Goal: Task Accomplishment & Management: Use online tool/utility

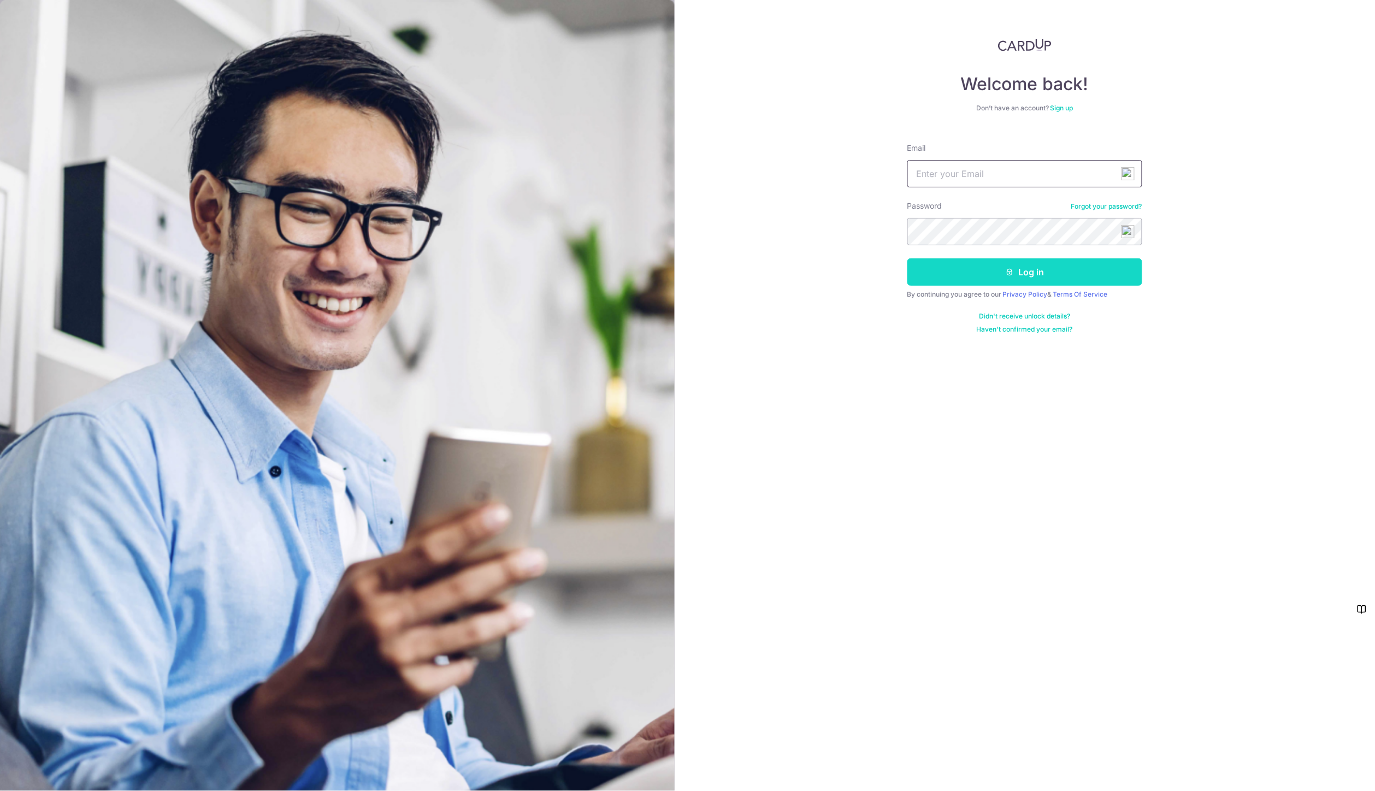
type input "[EMAIL_ADDRESS][DOMAIN_NAME]"
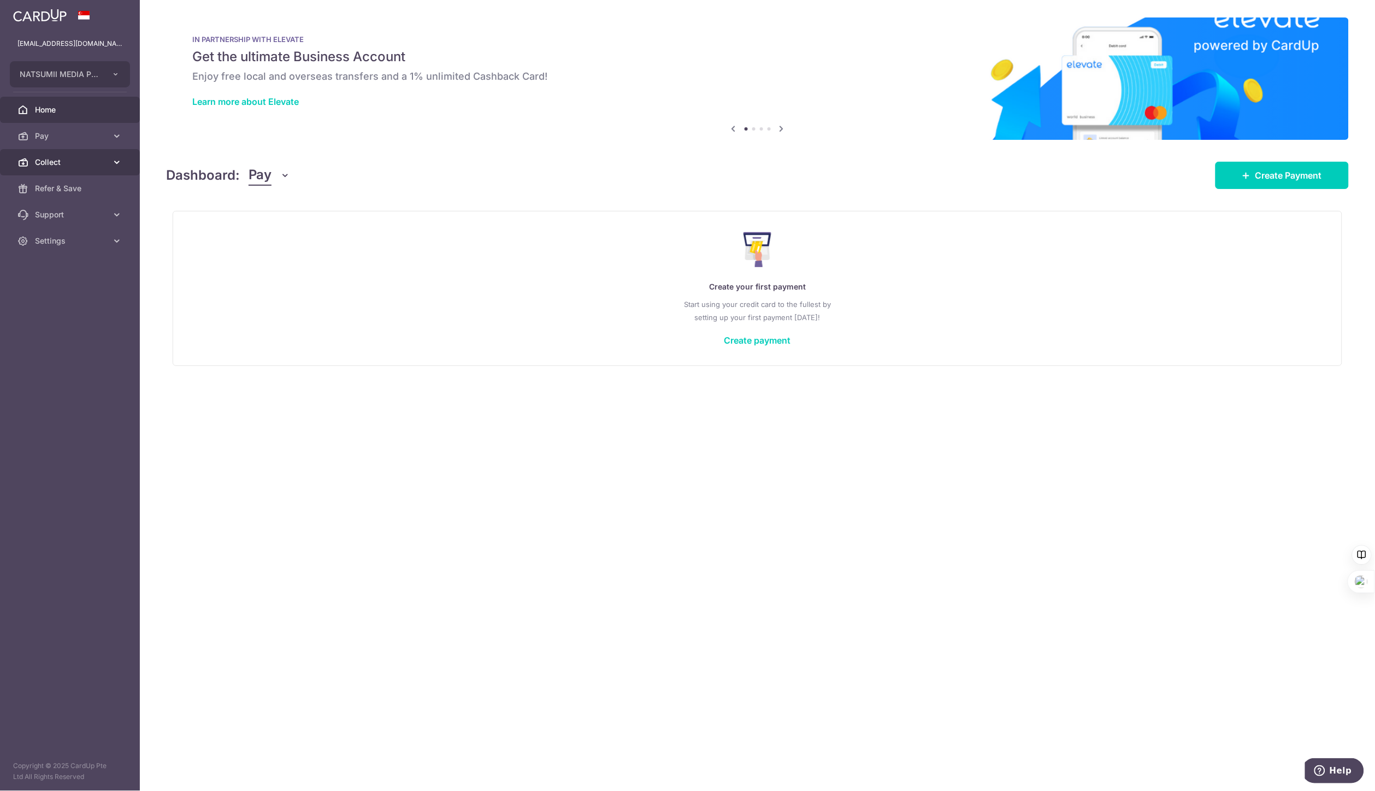
click at [111, 160] on icon at bounding box center [116, 162] width 11 height 11
click at [75, 190] on span "Dashboard" at bounding box center [71, 188] width 72 height 11
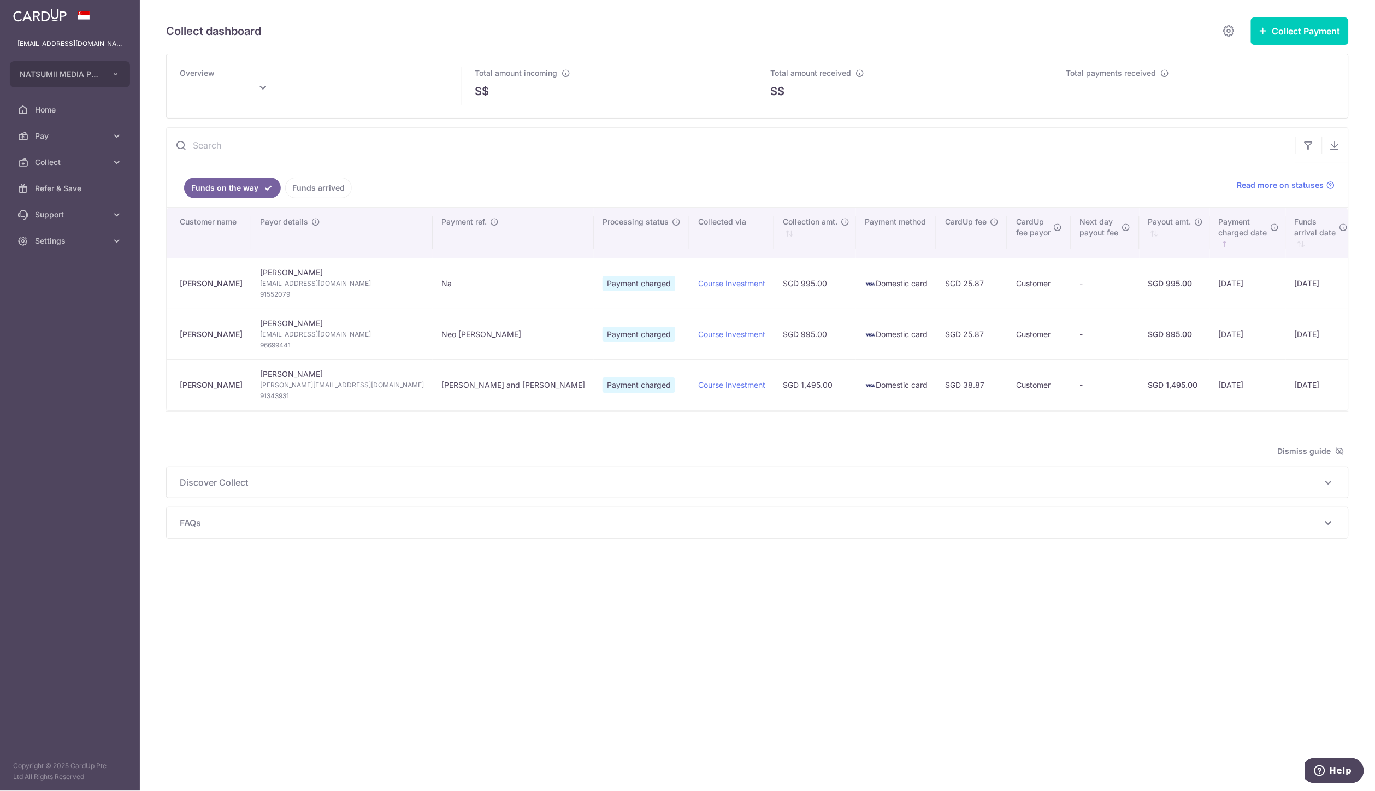
click at [334, 192] on link "Funds arrived" at bounding box center [318, 188] width 67 height 21
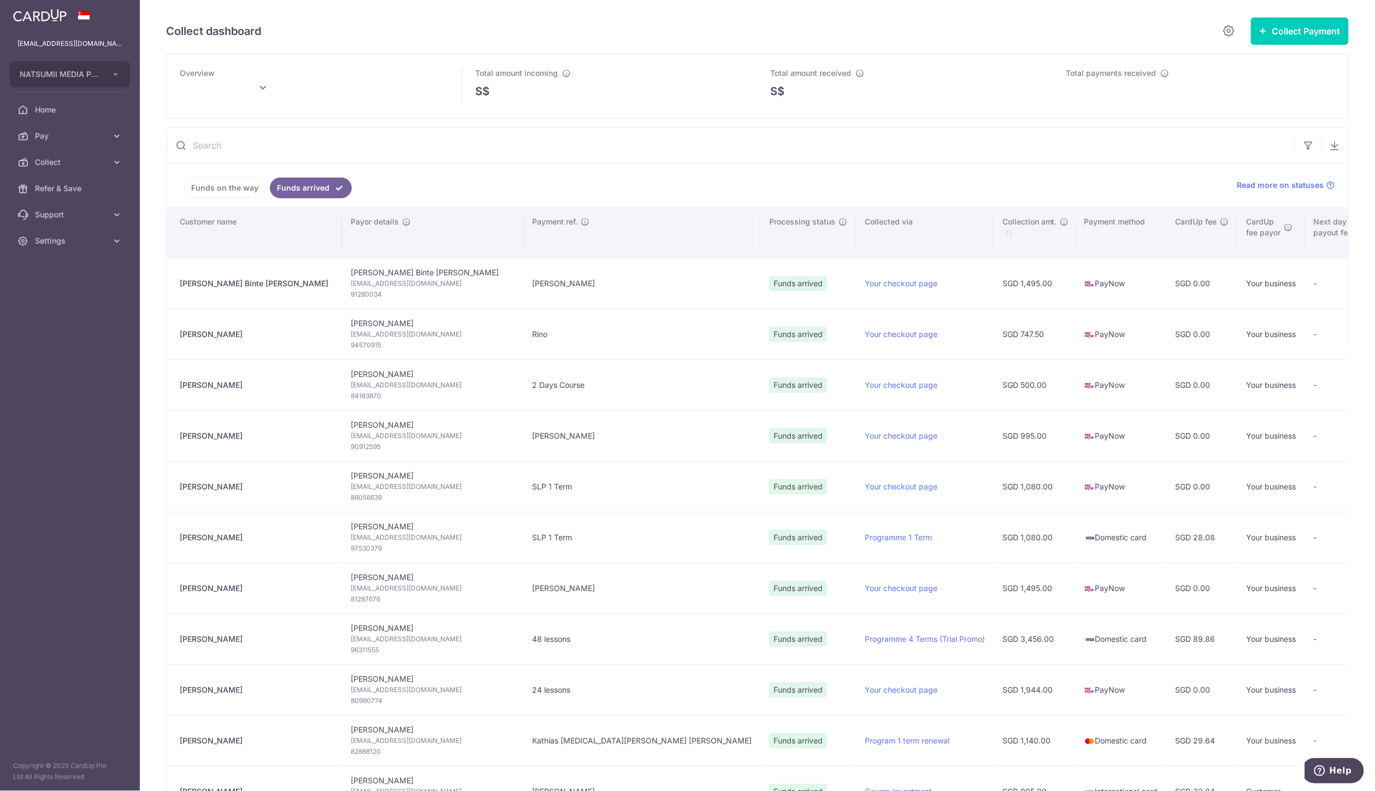
type input "September 2025"
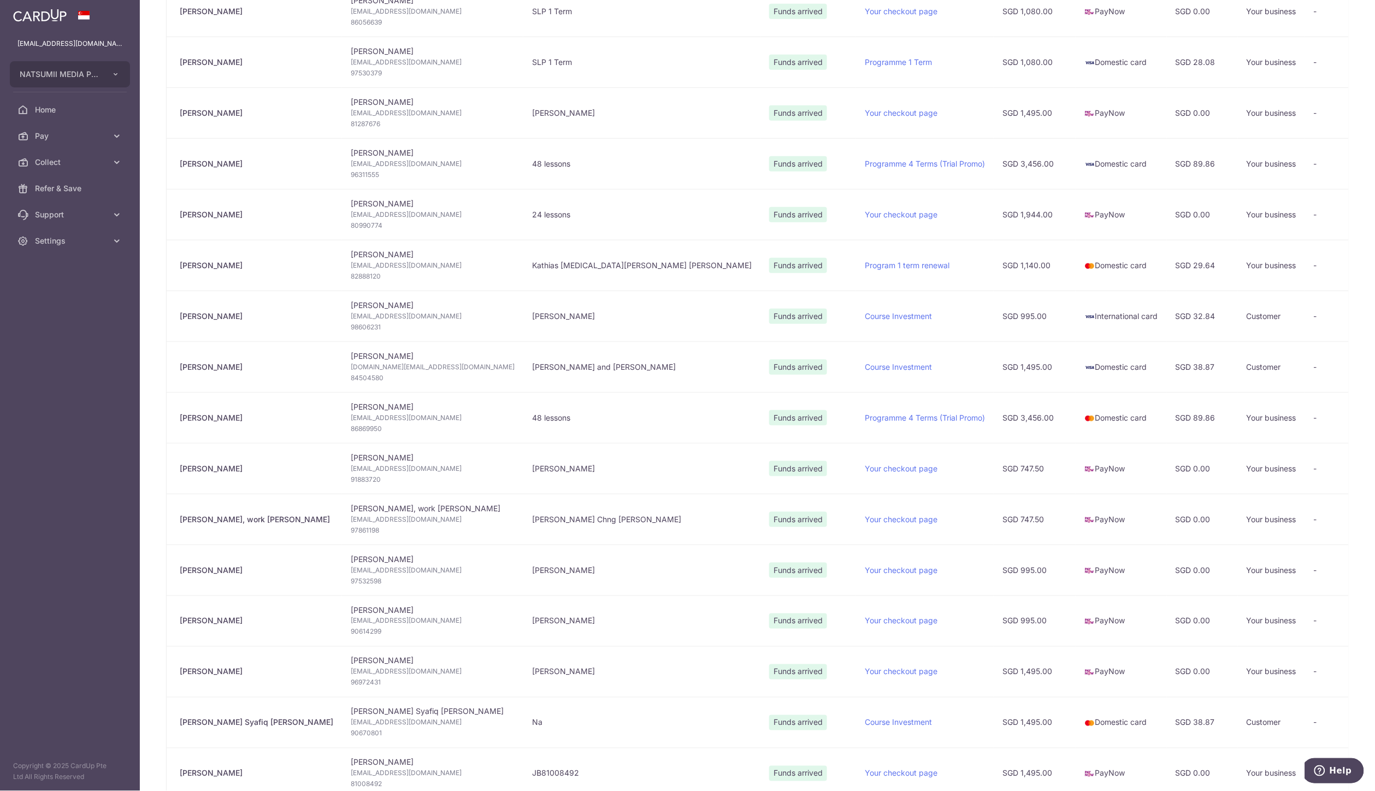
scroll to position [485, 0]
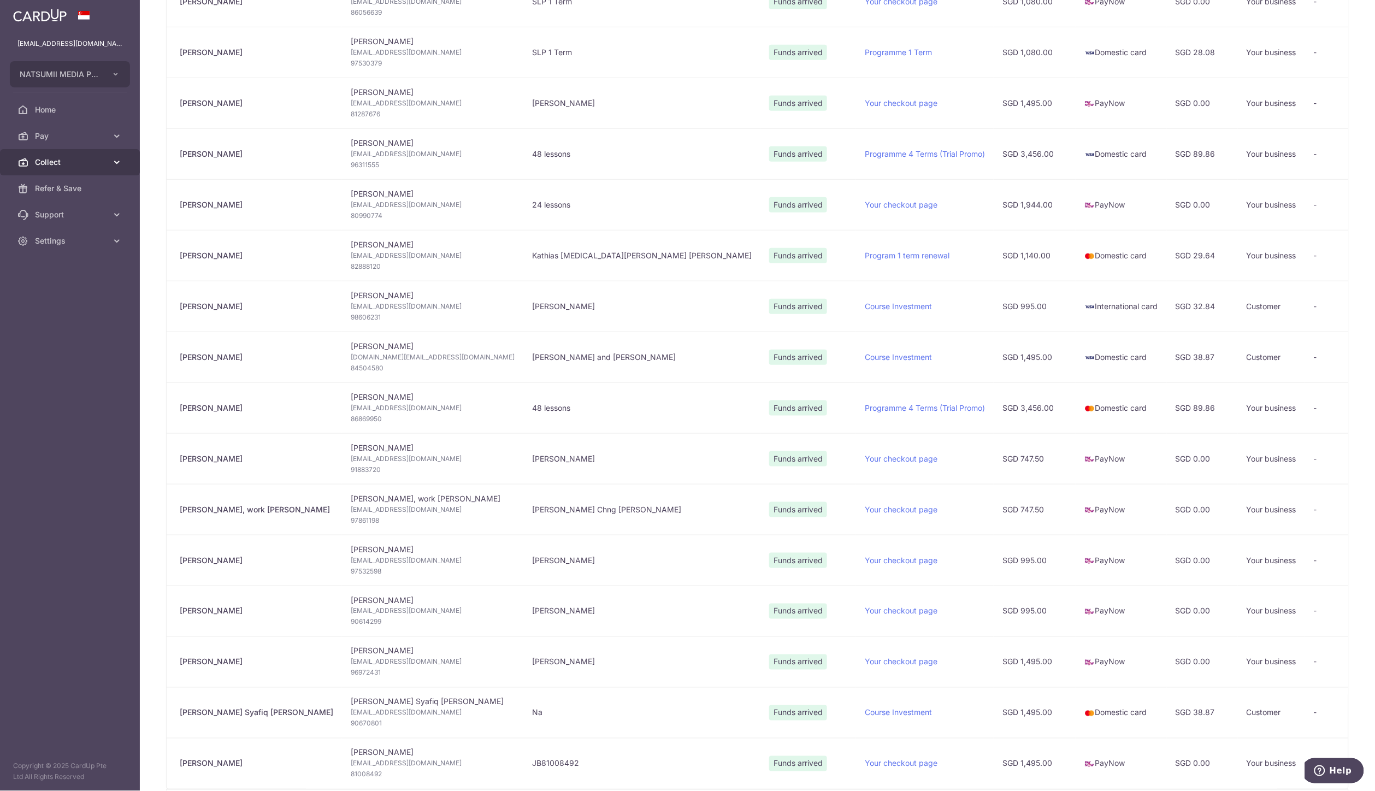
click at [105, 167] on span "Collect" at bounding box center [71, 162] width 72 height 11
click at [64, 217] on span "Payment Pages" at bounding box center [71, 214] width 72 height 11
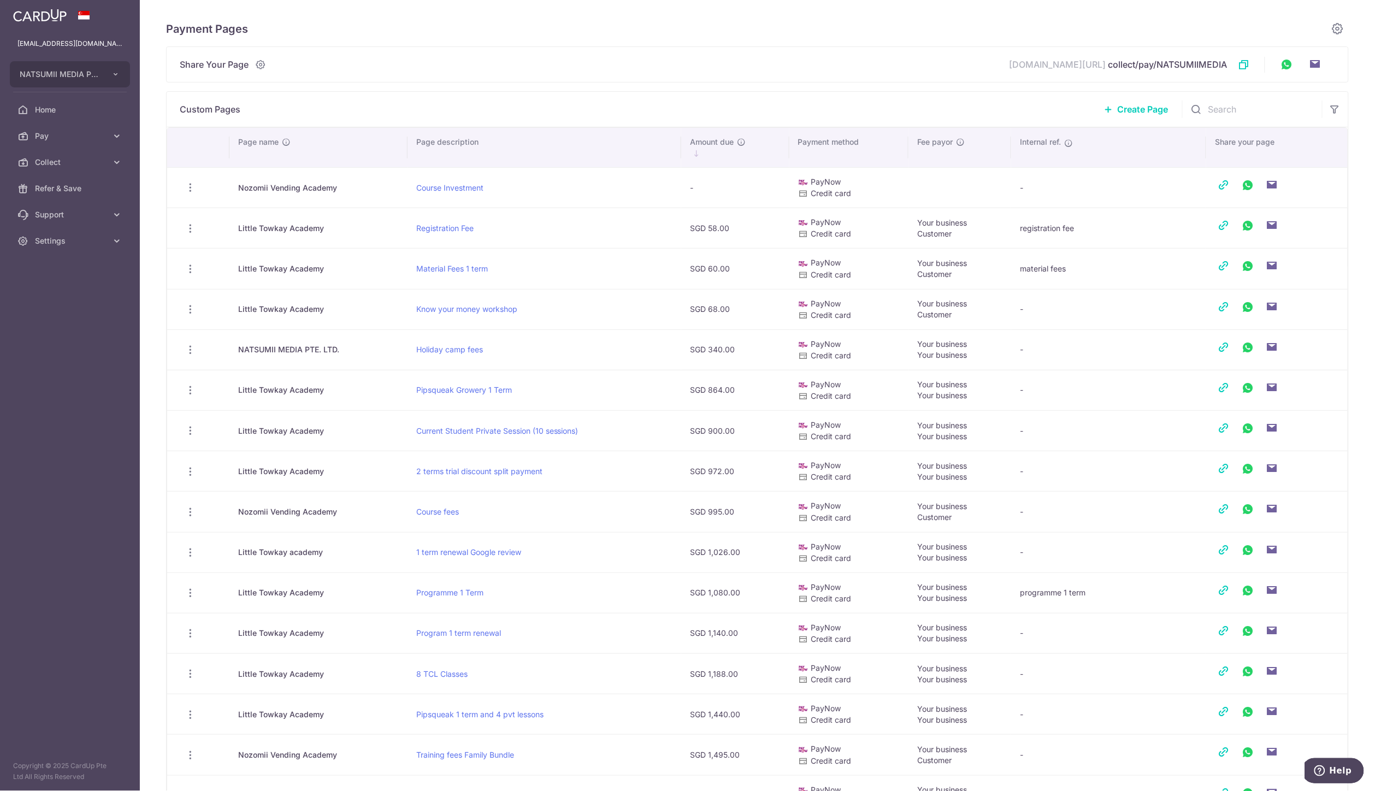
click at [1144, 111] on span "Create Page" at bounding box center [1142, 109] width 51 height 13
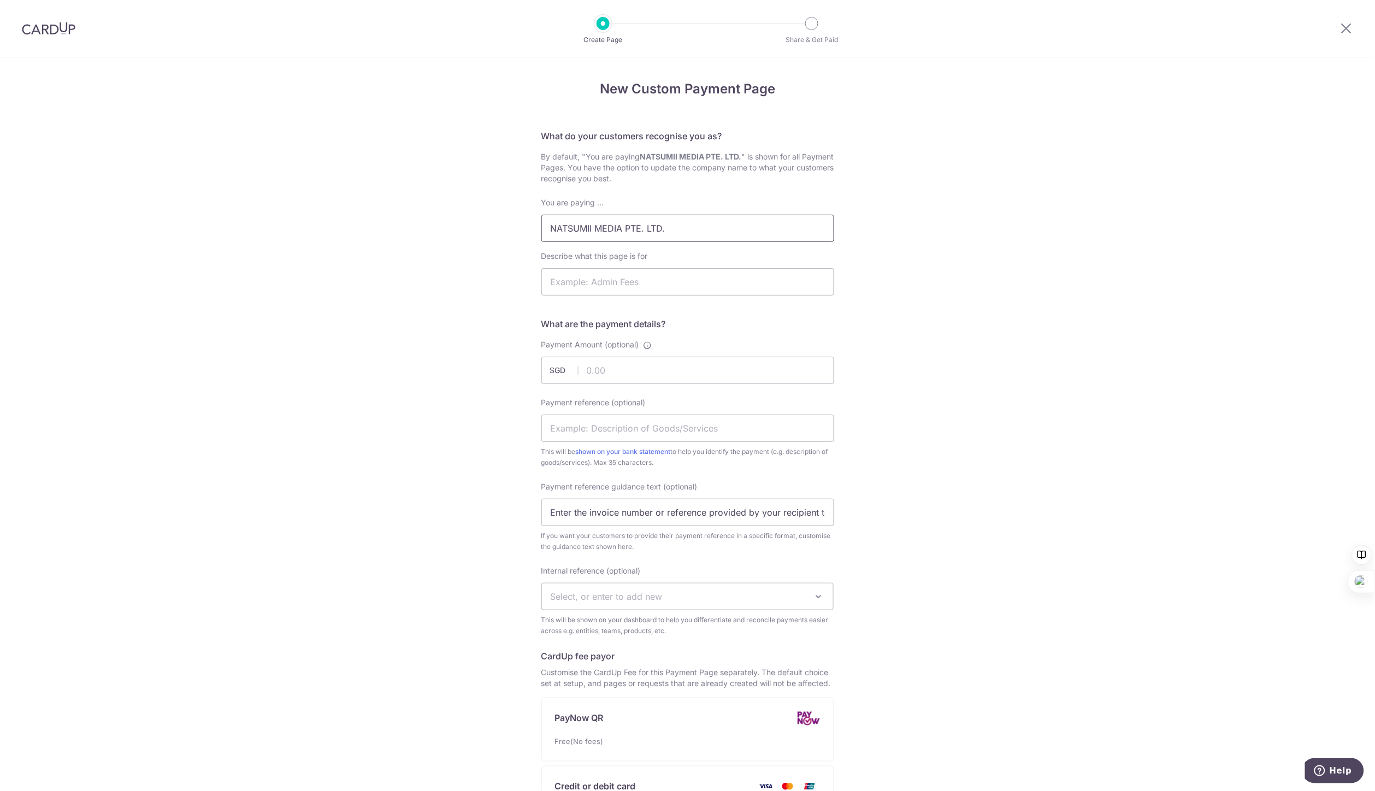
drag, startPoint x: 669, startPoint y: 232, endPoint x: 418, endPoint y: 202, distance: 253.0
click at [418, 202] on div "New Custom Payment Page What do your customers recognise you as? By default, "Y…" at bounding box center [687, 545] width 1375 height 977
type input "Nozomii Vending Pte Ltd"
click at [616, 370] on input "Payment Amount (optional)" at bounding box center [687, 370] width 293 height 27
type input "6399.00"
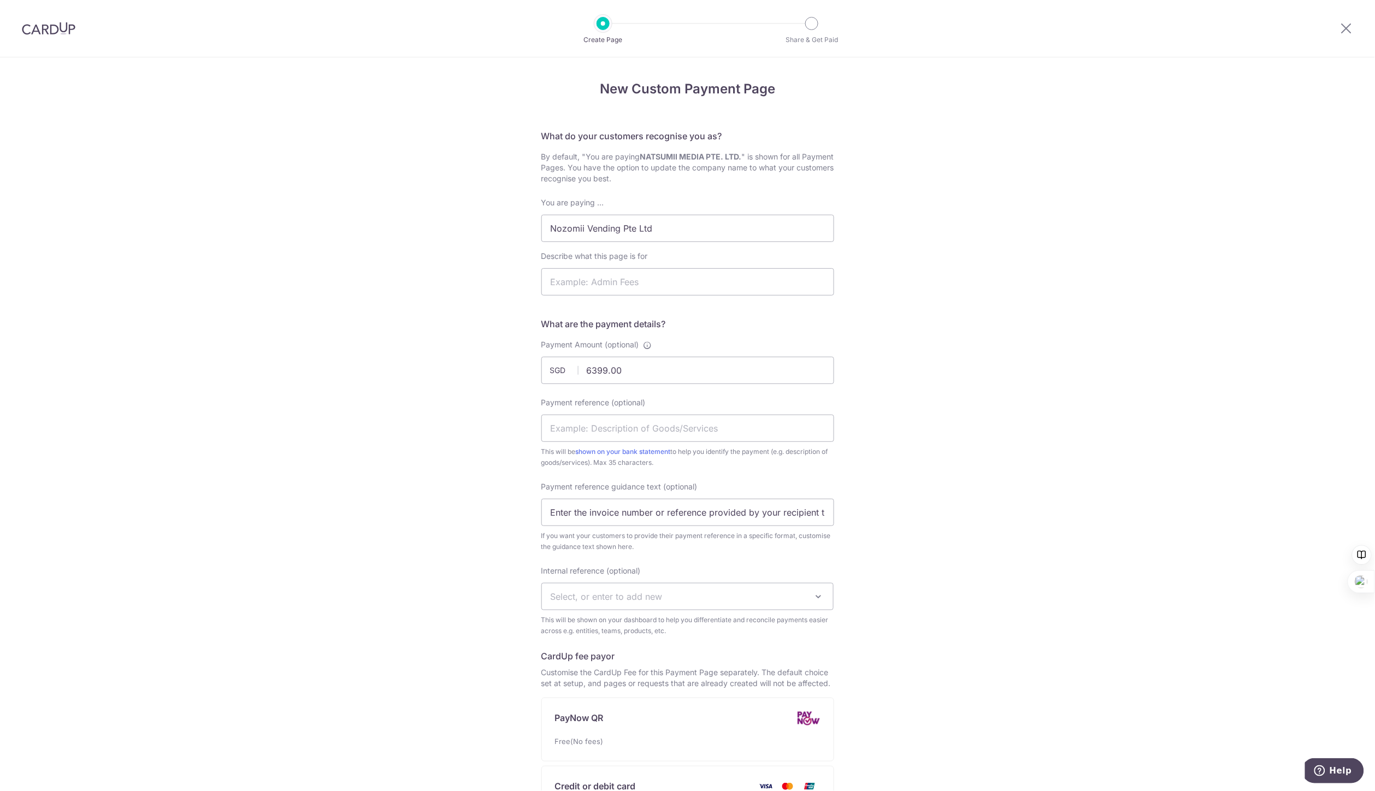
click at [853, 329] on div "New Custom Payment Page What do your customers recognise you as? By default, "Y…" at bounding box center [687, 545] width 1375 height 977
click at [684, 284] on input "Describe what this page is for" at bounding box center [687, 281] width 293 height 27
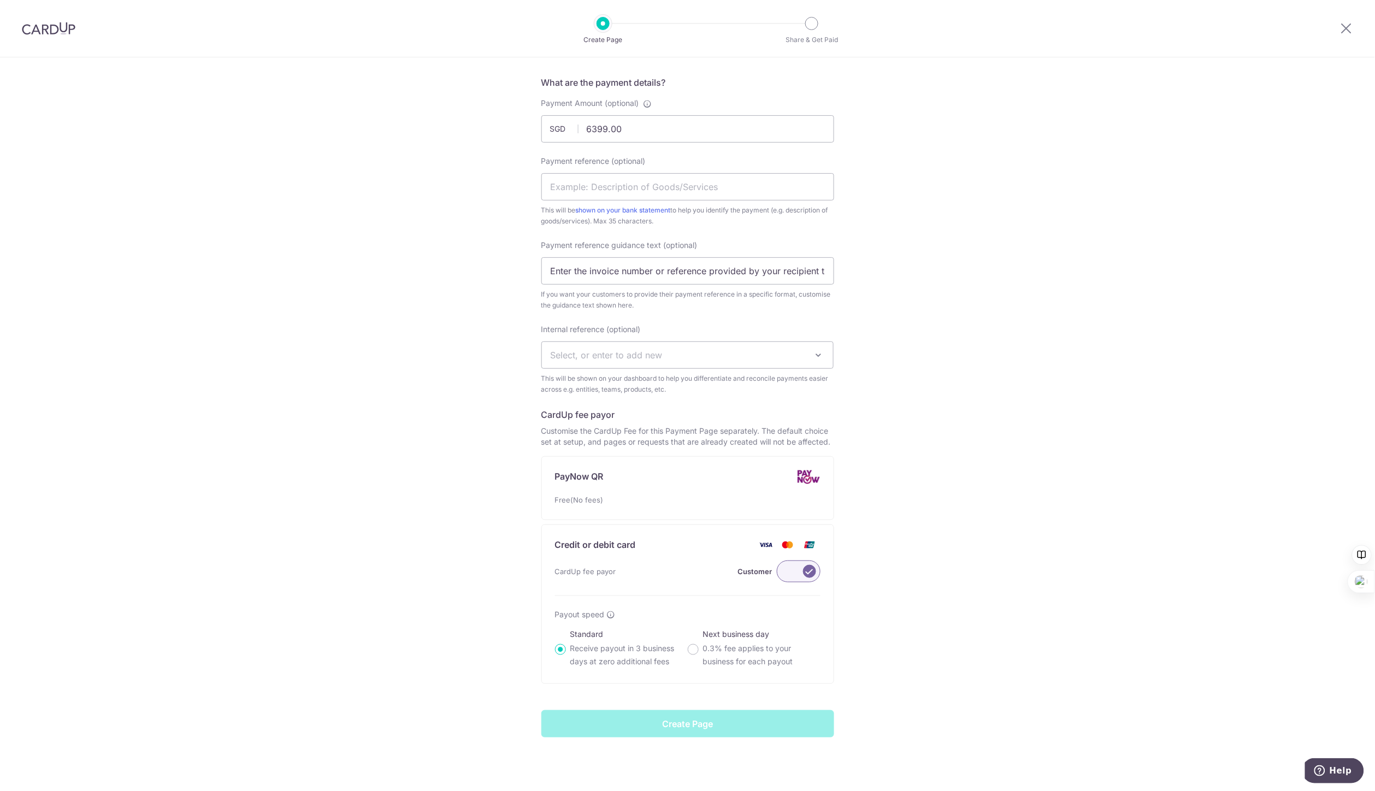
scroll to position [242, 0]
type input "Vending machine fees"
click at [670, 595] on li "CardUp fee payor Customer Payout speed Standard Receive payout in 3 business da…" at bounding box center [687, 613] width 265 height 108
click at [711, 576] on div "CardUp fee payor Customer" at bounding box center [687, 570] width 265 height 22
click at [695, 724] on input "Create Page" at bounding box center [687, 722] width 293 height 27
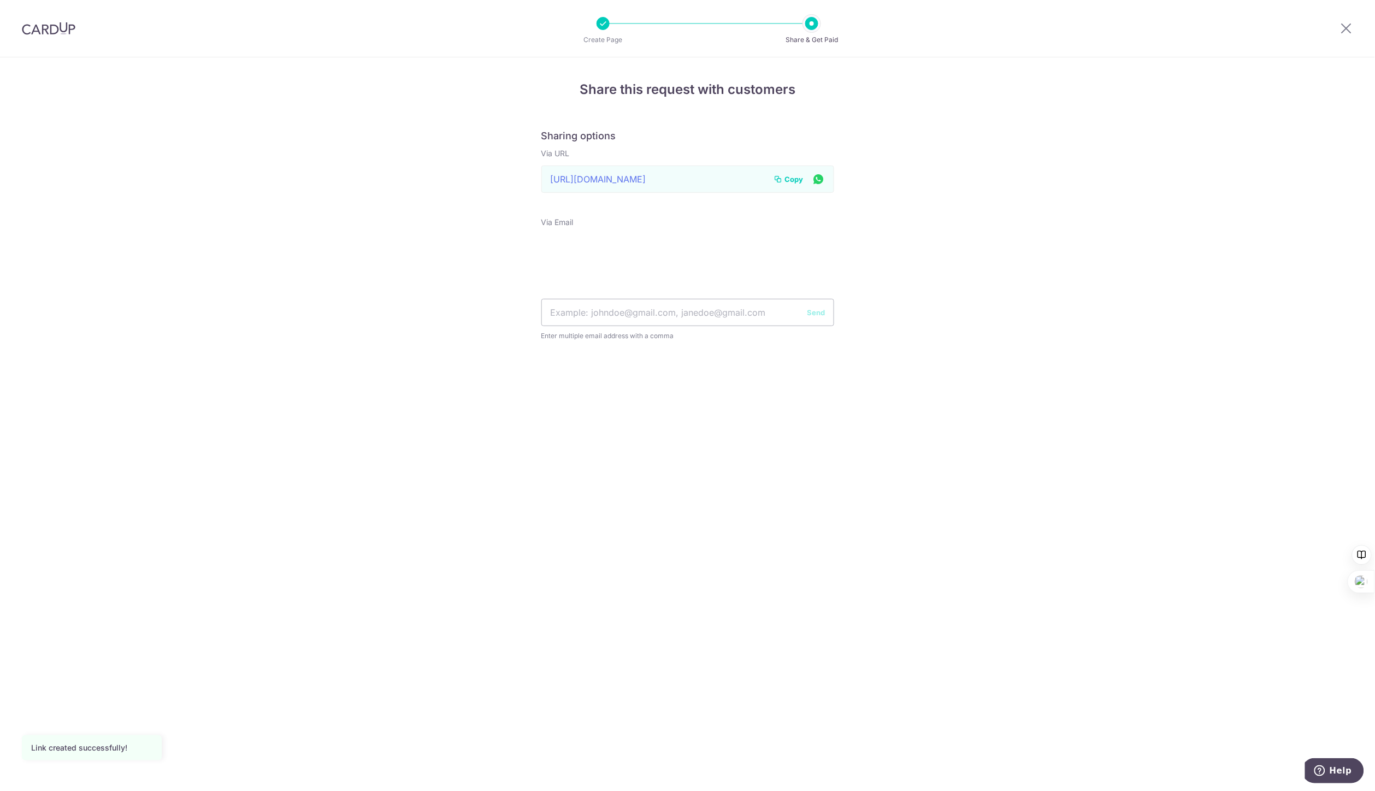
click at [796, 182] on span "Copy" at bounding box center [794, 179] width 19 height 11
click at [792, 182] on span "Copy" at bounding box center [794, 179] width 19 height 11
